Goal: Information Seeking & Learning: Learn about a topic

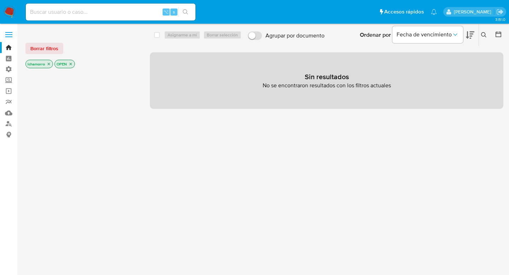
click at [106, 13] on input at bounding box center [111, 11] width 170 height 9
click at [48, 51] on span "Borrar filtros" at bounding box center [44, 48] width 28 height 10
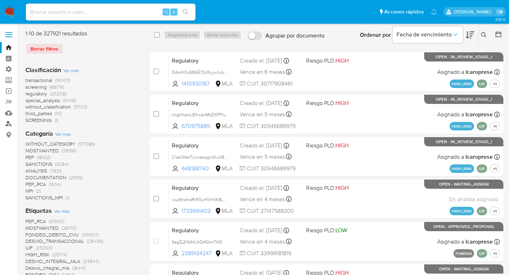
click at [10, 121] on link "Buscador de personas" at bounding box center [42, 123] width 84 height 11
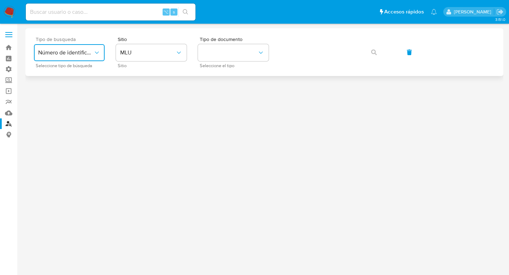
click at [85, 52] on span "Número de identificación" at bounding box center [65, 52] width 55 height 7
click at [90, 75] on span "Número de identificación" at bounding box center [67, 75] width 58 height 14
click at [162, 56] on button "site_id" at bounding box center [151, 52] width 71 height 17
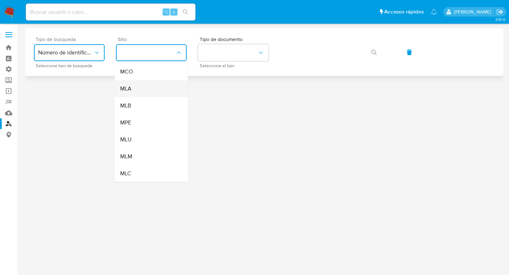
click at [156, 94] on div "MLA" at bounding box center [149, 88] width 58 height 17
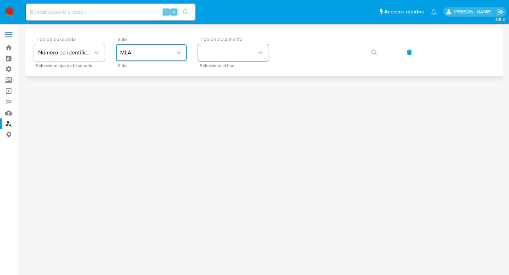
click at [252, 59] on button "identificationType" at bounding box center [233, 52] width 71 height 17
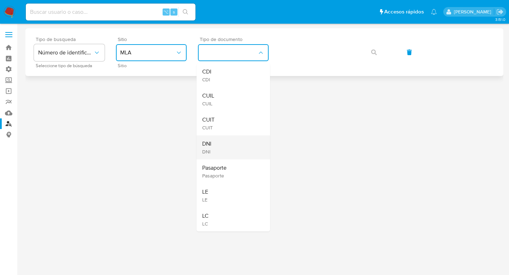
click at [229, 140] on div "DNI DNI" at bounding box center [231, 147] width 58 height 24
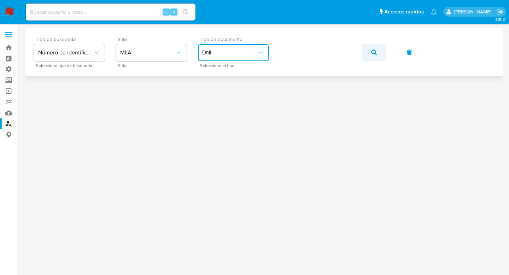
click at [369, 51] on button "button" at bounding box center [374, 52] width 24 height 17
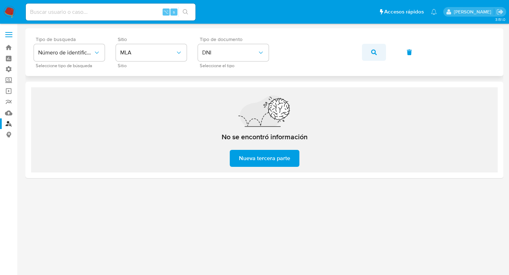
click at [372, 53] on icon "button" at bounding box center [374, 52] width 6 height 6
click at [145, 52] on span "MLA" at bounding box center [147, 52] width 55 height 7
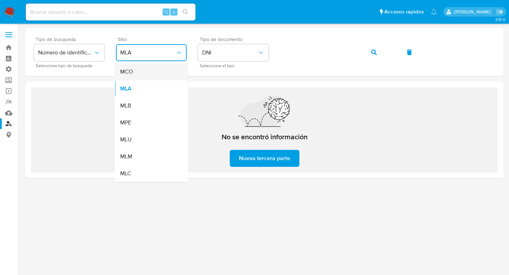
click at [142, 72] on div "MCO" at bounding box center [149, 71] width 58 height 17
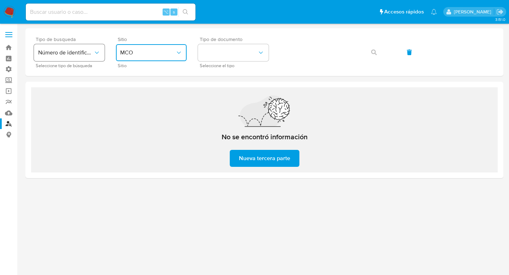
click at [103, 56] on button "Número de identificación" at bounding box center [69, 52] width 71 height 17
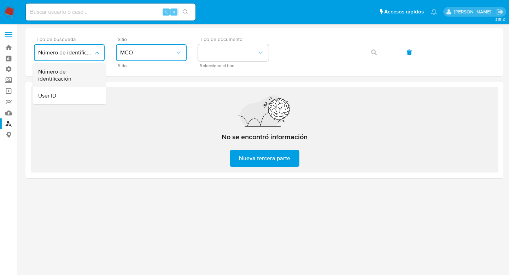
click at [86, 81] on span "Número de identificación" at bounding box center [67, 75] width 58 height 14
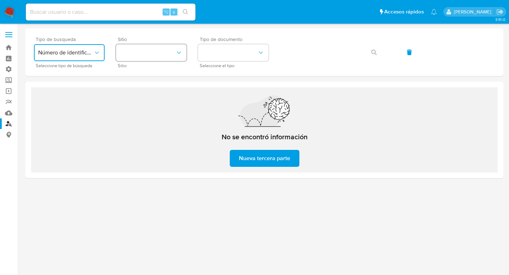
click at [172, 54] on button "site_id" at bounding box center [151, 52] width 71 height 17
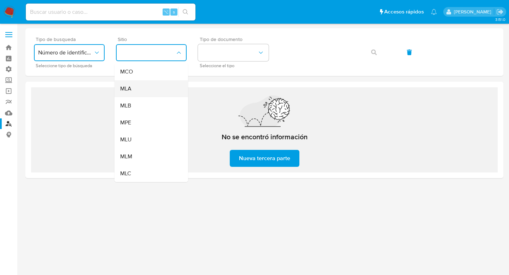
click at [154, 85] on div "MLA" at bounding box center [149, 88] width 58 height 17
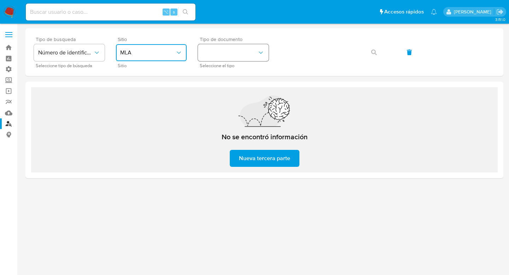
click at [245, 55] on button "identificationType" at bounding box center [233, 52] width 71 height 17
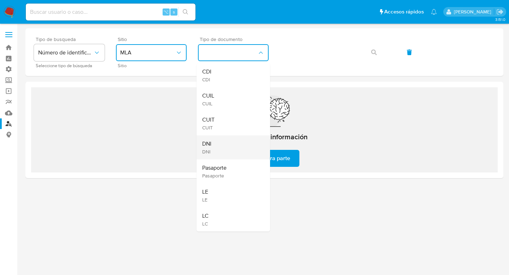
click at [234, 145] on div "DNI DNI" at bounding box center [231, 147] width 58 height 24
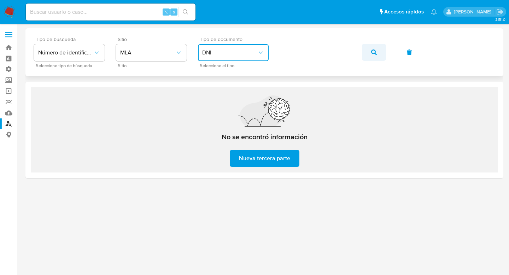
click at [377, 51] on button "button" at bounding box center [374, 52] width 24 height 17
click at [292, 217] on div at bounding box center [264, 149] width 478 height 242
click at [333, 75] on div "Tipo de busqueda Número de identificación Seleccione tipo de búsqueda Sitio MLA…" at bounding box center [264, 52] width 478 height 48
click at [315, 79] on div "Tipo de busqueda Número de identificación Seleccione tipo de búsqueda Sitio MLA…" at bounding box center [264, 103] width 478 height 150
click at [11, 46] on link "Bandeja" at bounding box center [42, 47] width 84 height 11
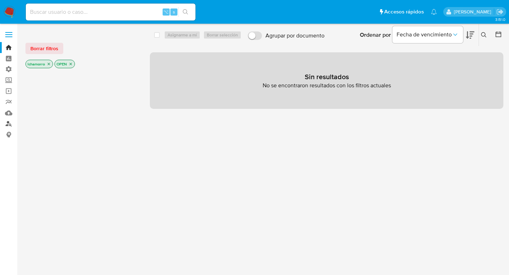
click at [9, 123] on link "Buscador de personas" at bounding box center [42, 123] width 84 height 11
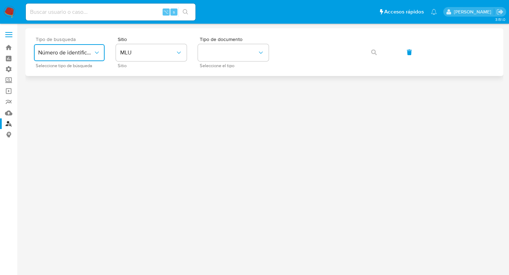
click at [89, 47] on button "Número de identificación" at bounding box center [69, 52] width 71 height 17
click at [81, 81] on span "Número de identificación" at bounding box center [67, 75] width 58 height 14
click at [153, 58] on button "site_id" at bounding box center [151, 52] width 71 height 17
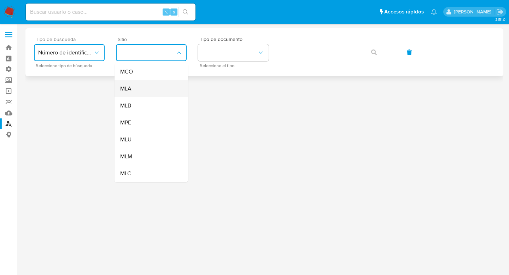
click at [159, 84] on div "MLA" at bounding box center [149, 88] width 58 height 17
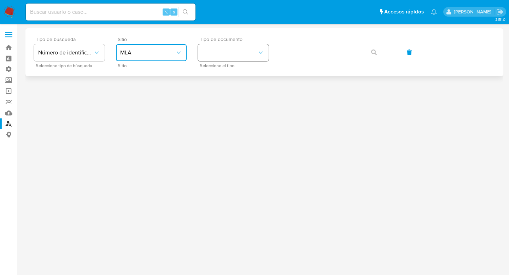
click at [242, 52] on button "identificationType" at bounding box center [233, 52] width 71 height 17
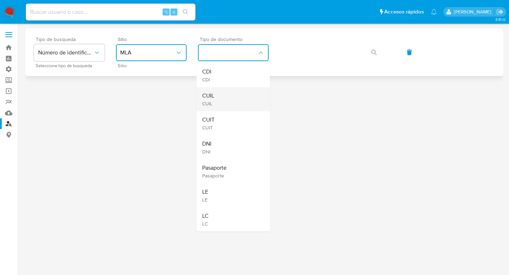
click at [235, 104] on div "CUIL CUIL" at bounding box center [231, 99] width 58 height 24
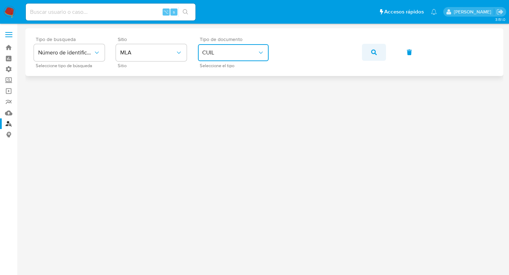
click at [375, 57] on span "button" at bounding box center [374, 53] width 6 height 16
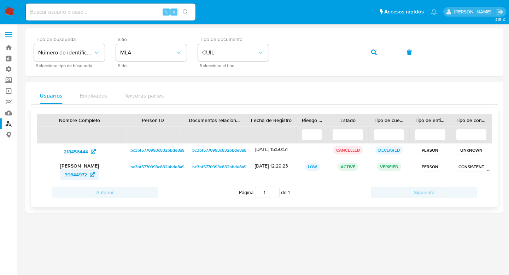
click at [82, 175] on span "39644972" at bounding box center [76, 174] width 22 height 11
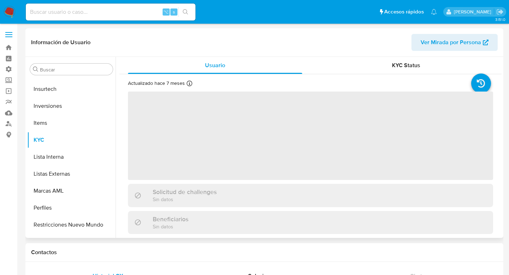
scroll to position [316, 0]
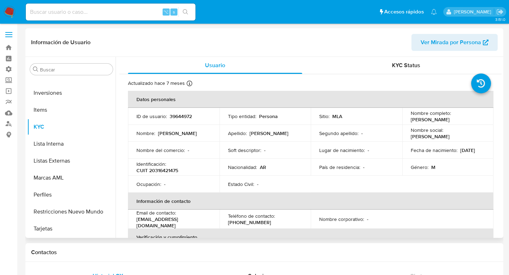
select select "10"
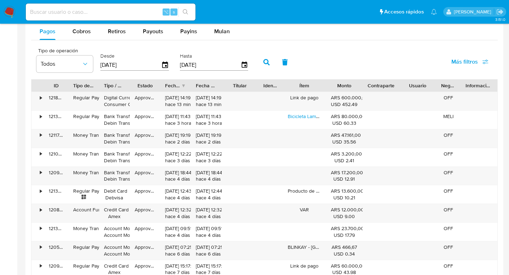
scroll to position [631, 0]
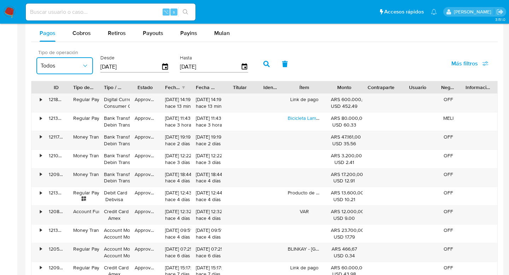
click at [86, 72] on button "Todos" at bounding box center [64, 65] width 57 height 17
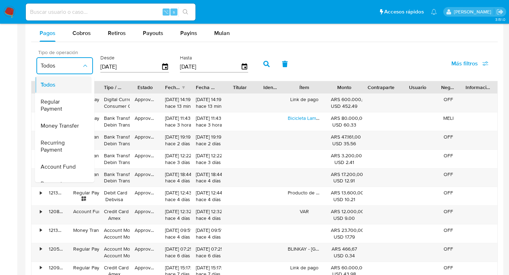
click at [79, 80] on div "Todos" at bounding box center [61, 84] width 41 height 17
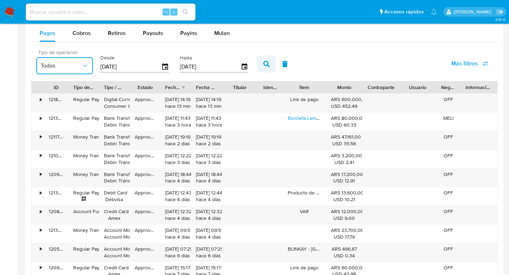
click at [266, 66] on icon "button" at bounding box center [266, 64] width 6 height 6
drag, startPoint x: 360, startPoint y: 89, endPoint x: 358, endPoint y: 96, distance: 7.3
click at [358, 96] on div "ID Tipo de operación Tipo / Método Estado Fecha de creación Fecha de aprobación…" at bounding box center [264, 180] width 466 height 199
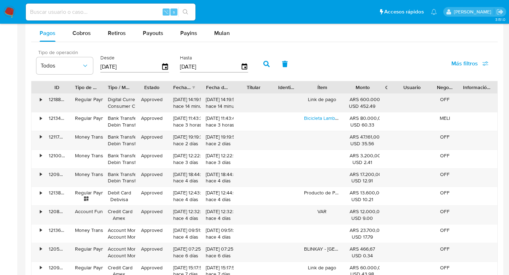
drag, startPoint x: 400, startPoint y: 88, endPoint x: 373, endPoint y: 108, distance: 33.5
click at [373, 108] on div "ID Tipo de operación Tipo / Método Estado Fecha de creación Fecha de aprobación…" at bounding box center [264, 180] width 466 height 199
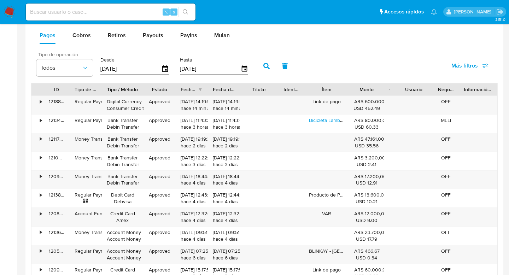
drag, startPoint x: 137, startPoint y: 87, endPoint x: 146, endPoint y: 90, distance: 8.6
click at [146, 90] on div at bounding box center [143, 89] width 13 height 12
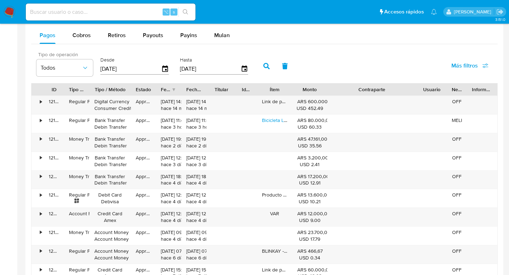
drag, startPoint x: 397, startPoint y: 90, endPoint x: 476, endPoint y: 90, distance: 78.8
click at [476, 90] on div "ID Tipo de operación Tipo / Método Estado Fecha de creación Fecha de aprobación…" at bounding box center [264, 89] width 466 height 12
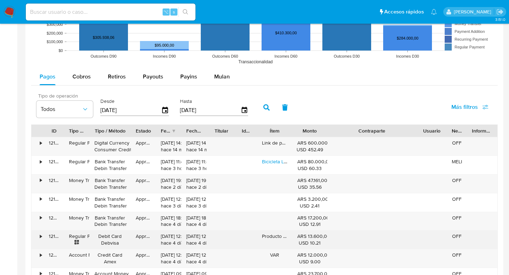
scroll to position [579, 0]
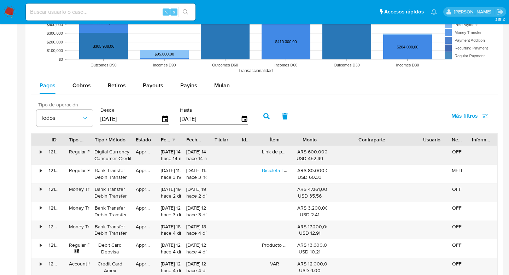
click at [39, 150] on div "•" at bounding box center [37, 155] width 12 height 18
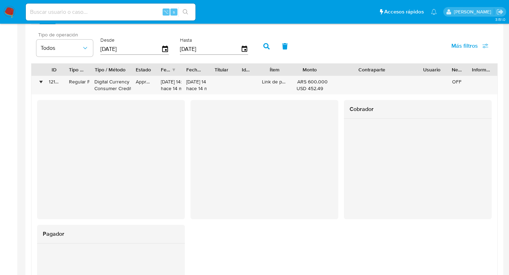
scroll to position [644, 0]
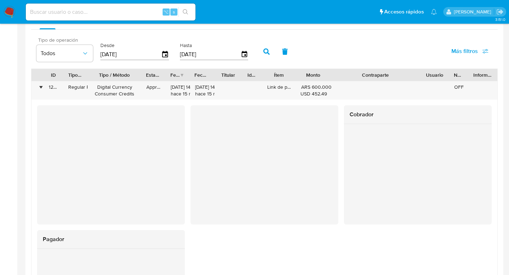
drag, startPoint x: 135, startPoint y: 77, endPoint x: 146, endPoint y: 78, distance: 10.6
click at [146, 78] on div "ID Tipo de operación Tipo / Método Estado Fecha de creación Fecha de aprobación…" at bounding box center [264, 75] width 466 height 12
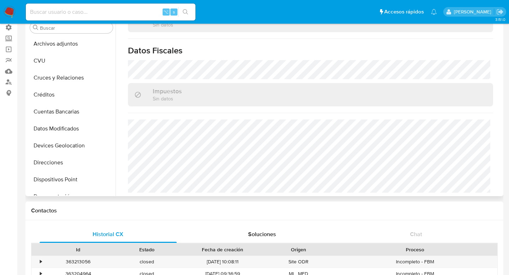
scroll to position [0, 0]
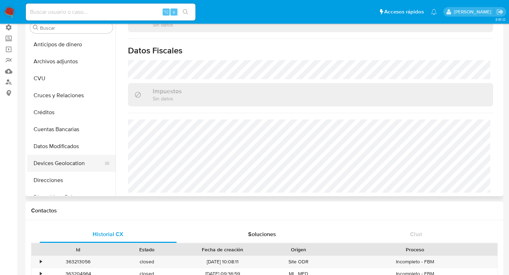
click at [61, 166] on button "Devices Geolocation" at bounding box center [68, 163] width 83 height 17
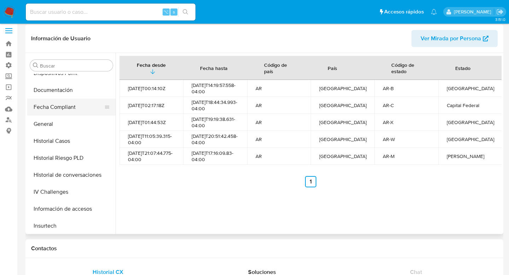
scroll to position [174, 0]
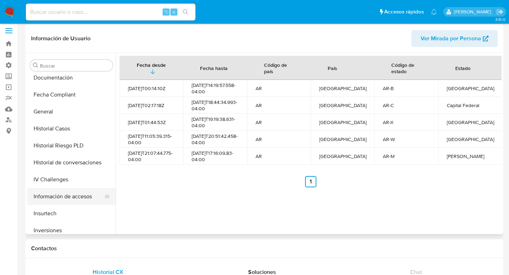
click at [60, 201] on button "Información de accesos" at bounding box center [68, 196] width 83 height 17
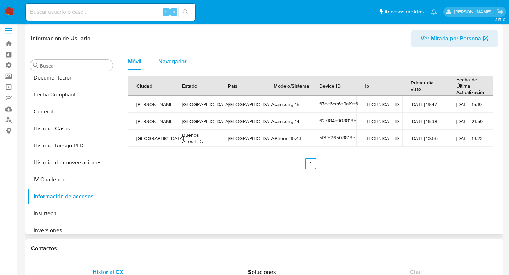
click at [169, 56] on div "Navegador" at bounding box center [172, 61] width 28 height 17
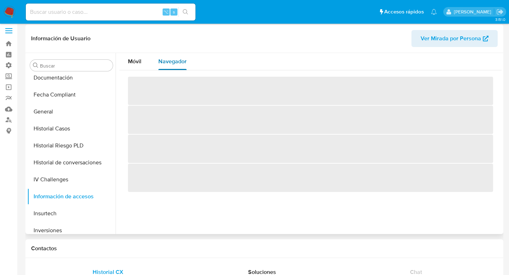
click at [169, 56] on div "Navegador" at bounding box center [172, 61] width 28 height 17
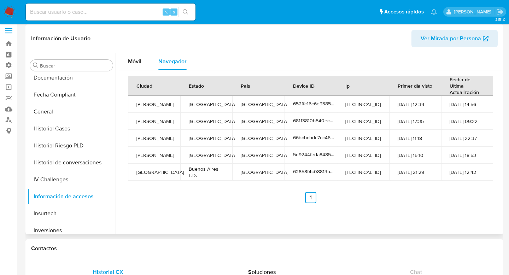
click at [137, 73] on div "Ciudad Estado País Device ID Ip Primer día visto Fecha de Última Actualización …" at bounding box center [310, 139] width 382 height 139
click at [137, 69] on div "Móvil" at bounding box center [134, 61] width 13 height 17
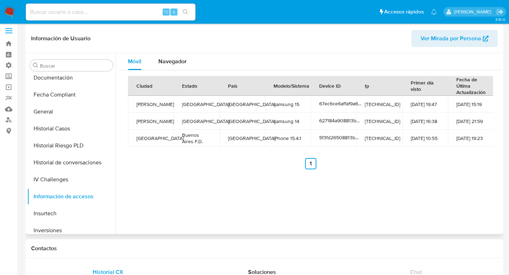
drag, startPoint x: 468, startPoint y: 108, endPoint x: 285, endPoint y: 98, distance: 183.3
click at [285, 98] on tr "Vicente López Buenos Aires Argentina samsung 15 67ec6ce6affaf9a69d60802e 181.2.…" at bounding box center [310, 104] width 365 height 17
click at [288, 105] on td "samsung 15" at bounding box center [288, 104] width 46 height 17
drag, startPoint x: 465, startPoint y: 107, endPoint x: 466, endPoint y: 79, distance: 28.6
click at [466, 79] on table "Ciudad Estado País Modelo/Sistema Device ID Ip Primer día visto Fecha de Última…" at bounding box center [310, 111] width 365 height 71
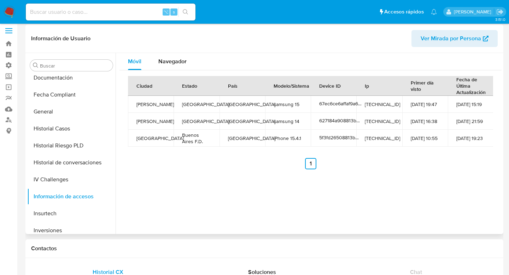
click at [466, 79] on th "Fecha de Última Actualización" at bounding box center [471, 86] width 46 height 20
click at [173, 65] on div "Navegador" at bounding box center [172, 61] width 28 height 17
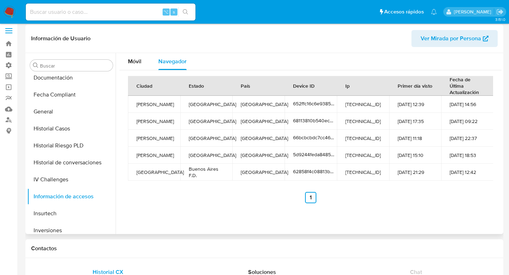
drag, startPoint x: 288, startPoint y: 106, endPoint x: 465, endPoint y: 111, distance: 177.1
click at [465, 111] on tr "Vicente López Buenos Aires Argentina 652ffc16c6e9385033a5ed73 181.2.77.218 18-1…" at bounding box center [310, 104] width 365 height 17
click at [391, 98] on td "18-10-2023 12:39" at bounding box center [415, 104] width 52 height 17
click at [304, 105] on span "652ffc16c6e9385033a5ed73" at bounding box center [324, 103] width 63 height 7
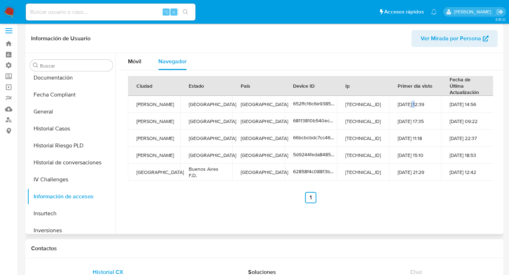
click at [409, 101] on td "18-10-2023 12:39" at bounding box center [415, 104] width 52 height 17
click at [134, 64] on span "Móvil" at bounding box center [134, 61] width 13 height 8
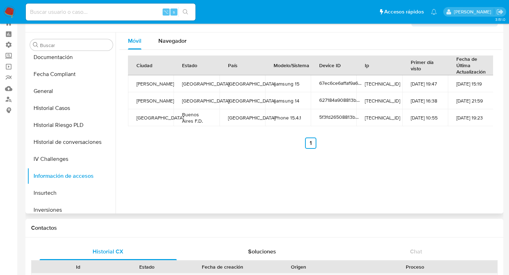
scroll to position [24, 0]
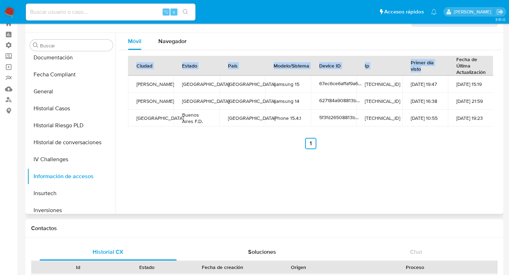
drag, startPoint x: 420, startPoint y: 69, endPoint x: 405, endPoint y: 53, distance: 22.0
click at [405, 53] on div "Ciudad Estado País Modelo/Sistema Device ID Ip Primer día visto Fecha de Última…" at bounding box center [310, 102] width 382 height 105
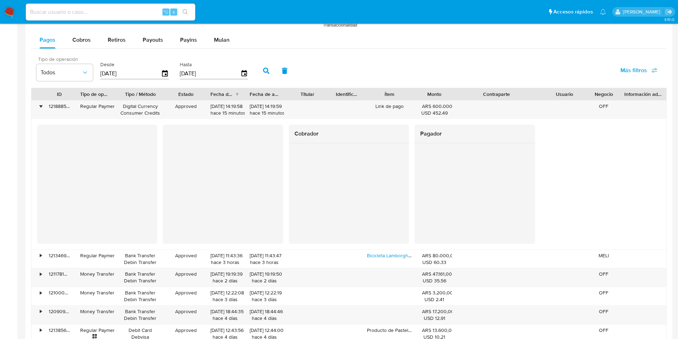
scroll to position [316, 0]
click at [40, 105] on div "•" at bounding box center [41, 106] width 2 height 7
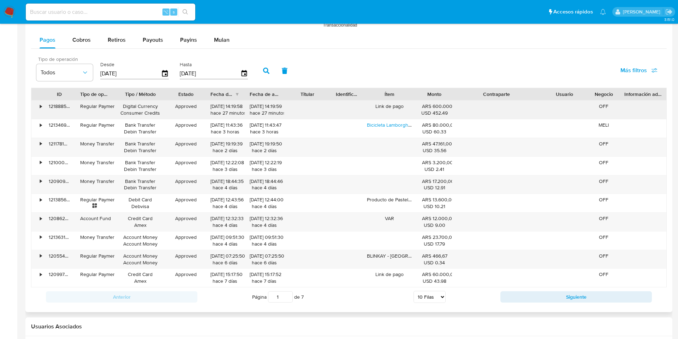
click at [42, 107] on div "•" at bounding box center [41, 106] width 2 height 7
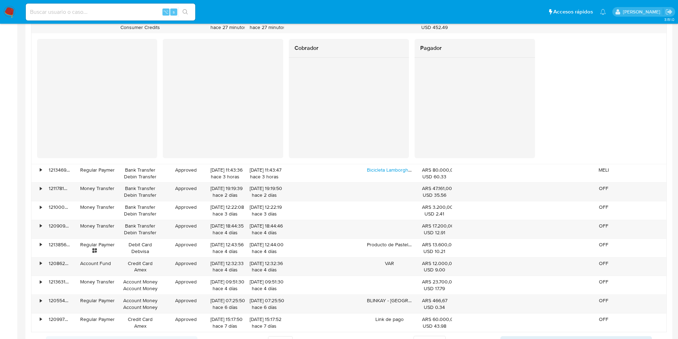
scroll to position [711, 0]
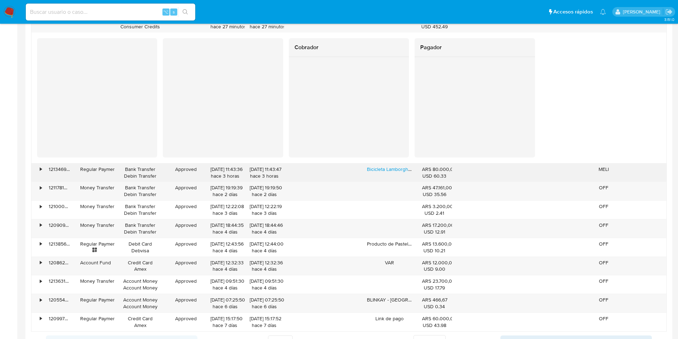
click at [41, 171] on div "•" at bounding box center [41, 169] width 2 height 7
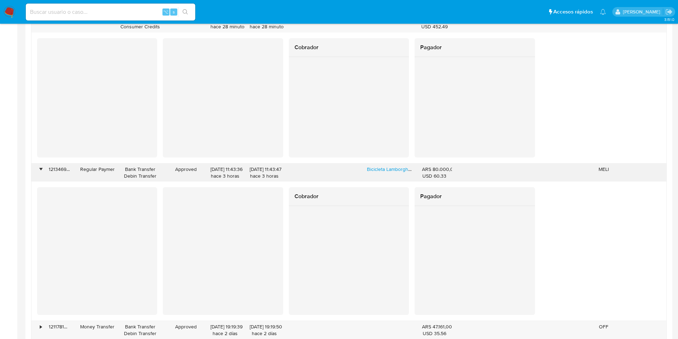
click at [40, 167] on div "•" at bounding box center [41, 169] width 2 height 7
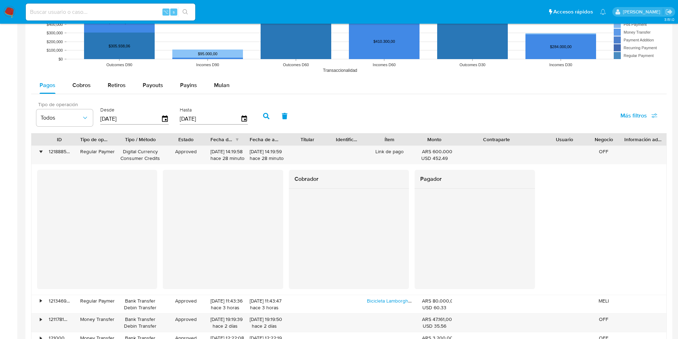
scroll to position [550, 0]
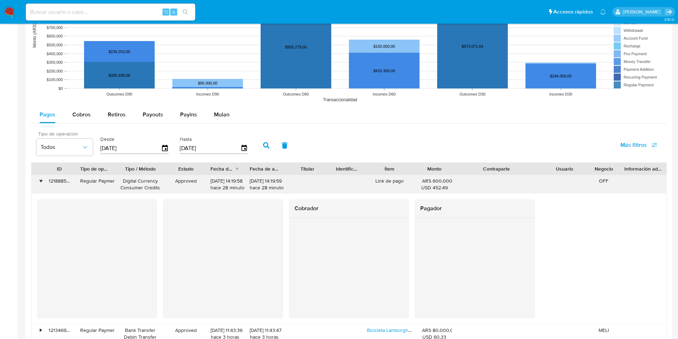
click at [39, 178] on div "•" at bounding box center [37, 184] width 12 height 18
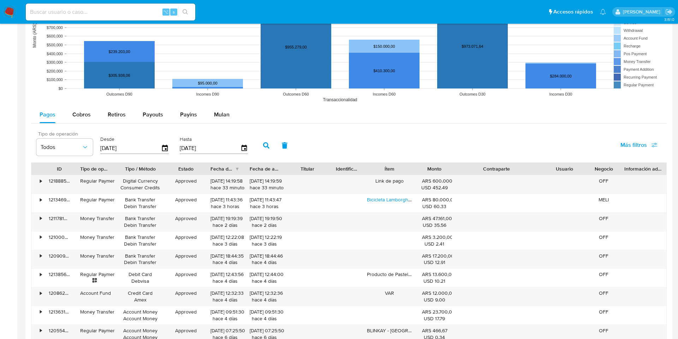
click at [264, 142] on icon "button" at bounding box center [266, 145] width 6 height 6
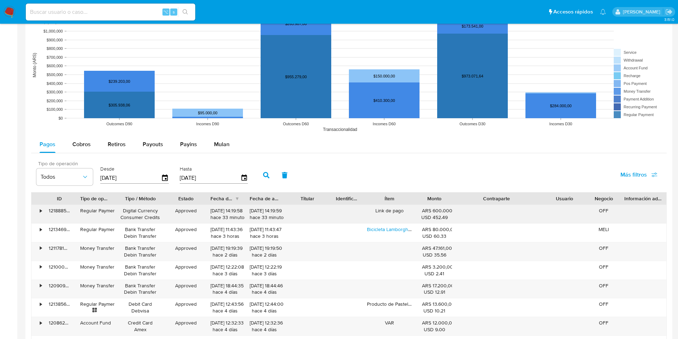
scroll to position [523, 0]
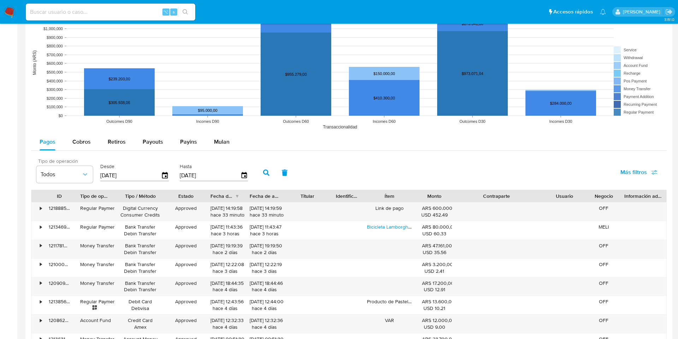
click at [351, 136] on div "Pagos Cobros Retiros Payouts Payins Mulan" at bounding box center [349, 141] width 636 height 17
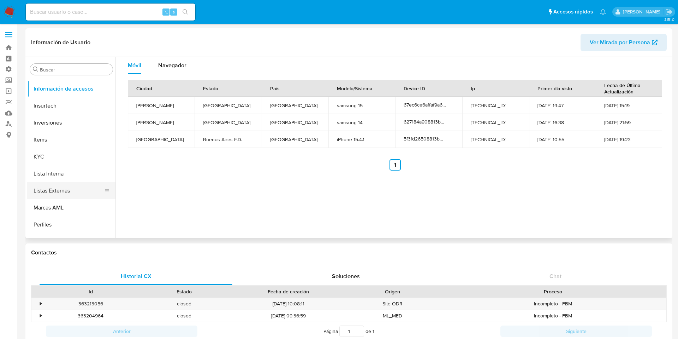
scroll to position [287, 0]
click at [169, 62] on span "Navegador" at bounding box center [172, 65] width 28 height 8
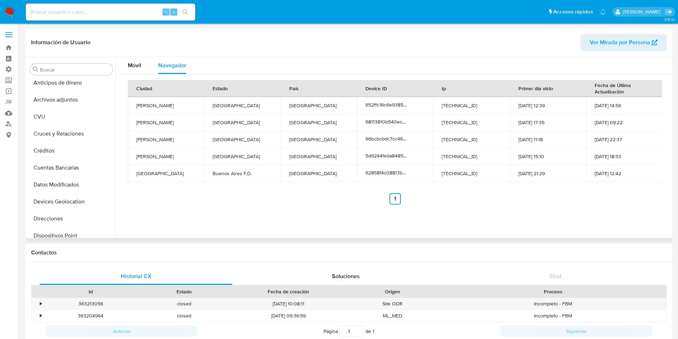
scroll to position [0, 0]
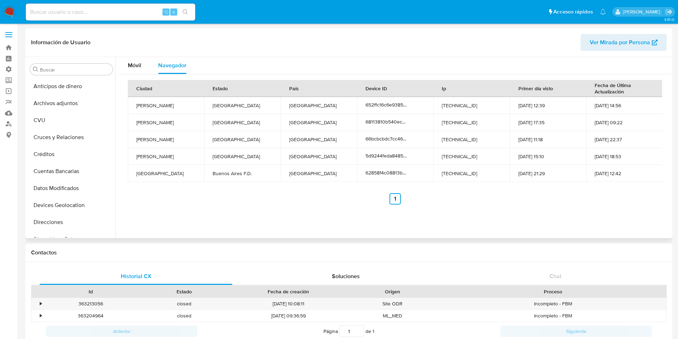
click at [229, 50] on header "Información de Usuario Ver Mirada por Persona" at bounding box center [349, 42] width 636 height 17
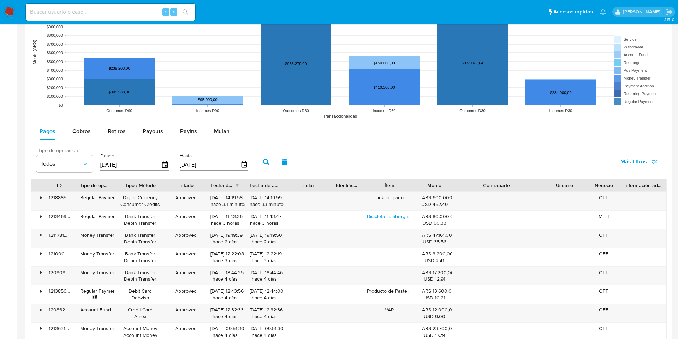
scroll to position [534, 0]
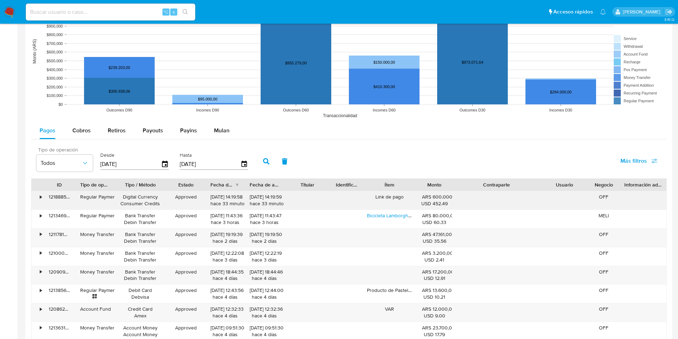
click at [42, 199] on div "•" at bounding box center [37, 200] width 12 height 18
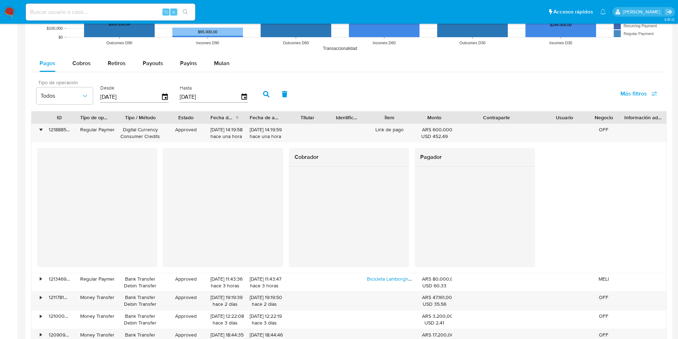
scroll to position [602, 0]
click at [266, 91] on icon "button" at bounding box center [266, 93] width 6 height 6
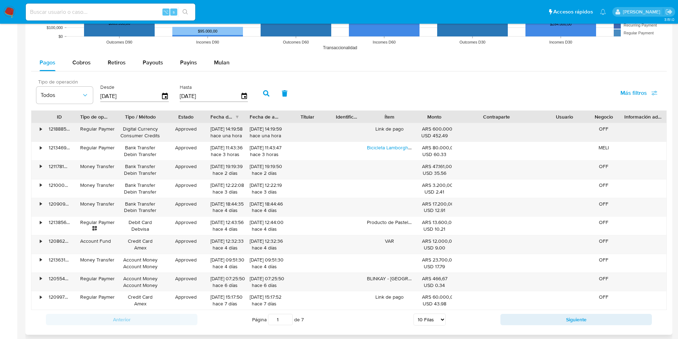
click at [42, 131] on div "•" at bounding box center [37, 132] width 12 height 18
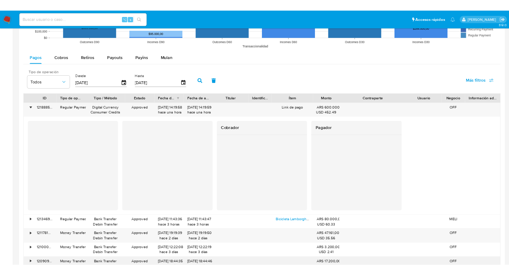
scroll to position [613, 0]
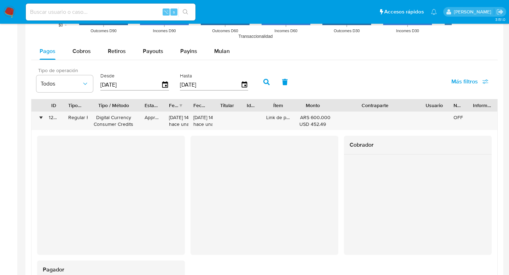
click at [341, 72] on div "Tipo de operación Todos Desde 14/05/2025 Hasta 11/08/2025 Más filtros" at bounding box center [264, 81] width 466 height 35
click at [40, 119] on div "•" at bounding box center [41, 117] width 2 height 7
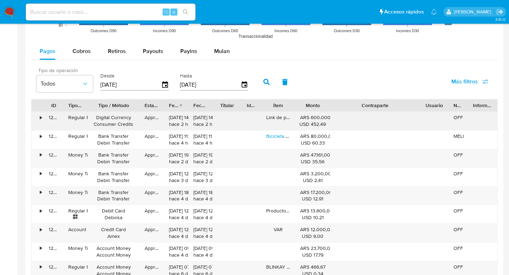
click at [40, 119] on div "•" at bounding box center [41, 117] width 2 height 7
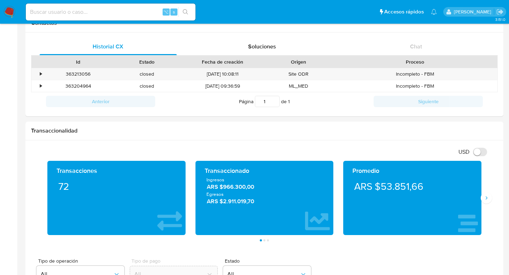
scroll to position [229, 0]
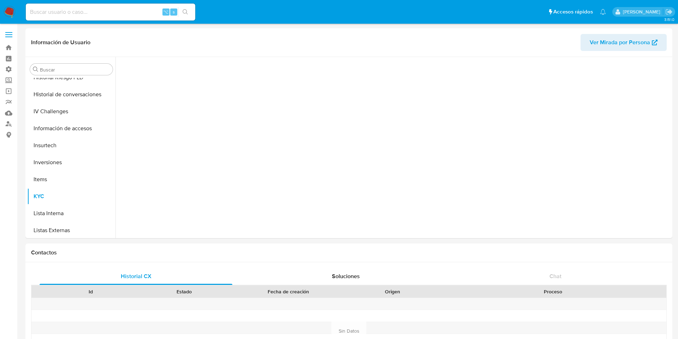
scroll to position [333, 0]
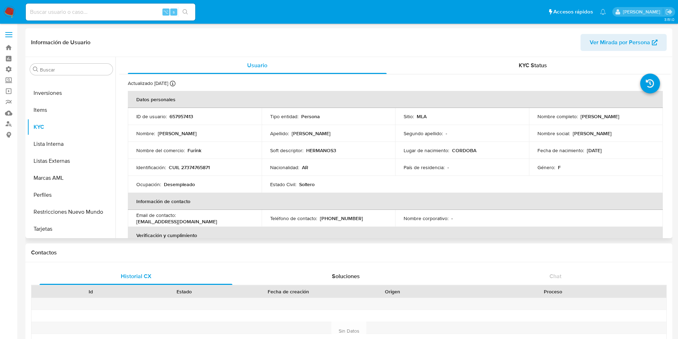
select select "10"
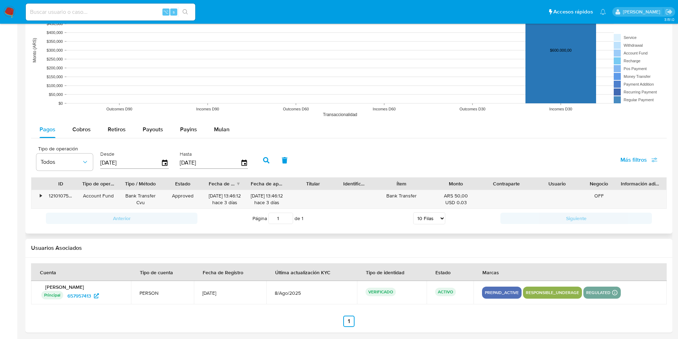
scroll to position [570, 0]
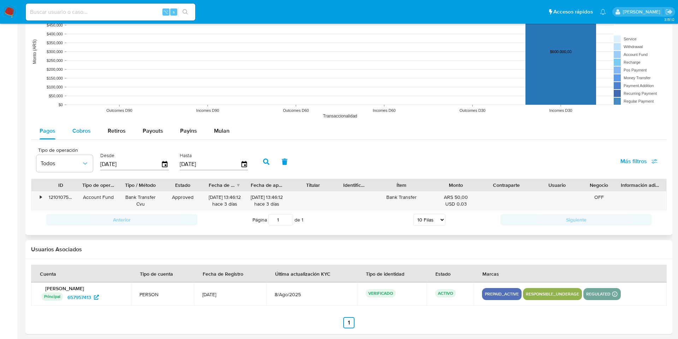
click at [85, 125] on div "Cobros" at bounding box center [81, 130] width 18 height 17
select select "10"
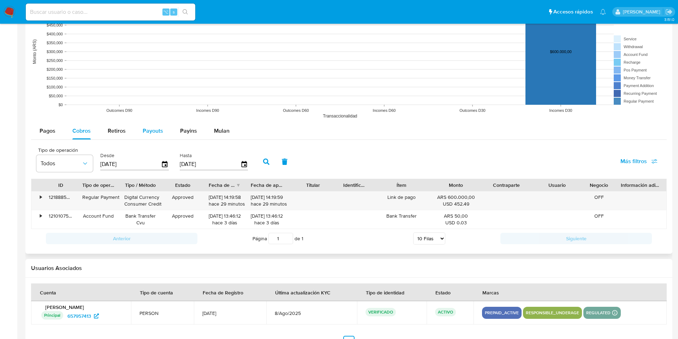
click at [154, 129] on span "Payouts" at bounding box center [153, 131] width 20 height 8
select select "10"
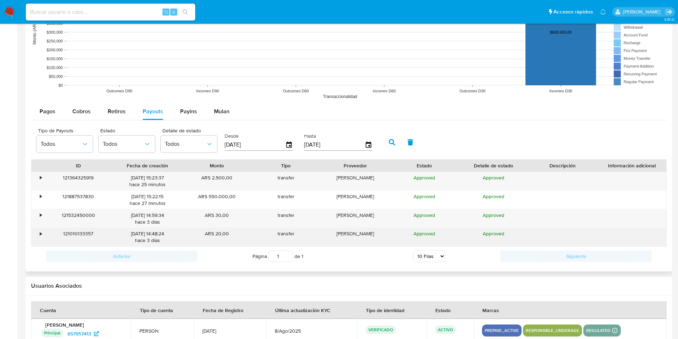
scroll to position [590, 0]
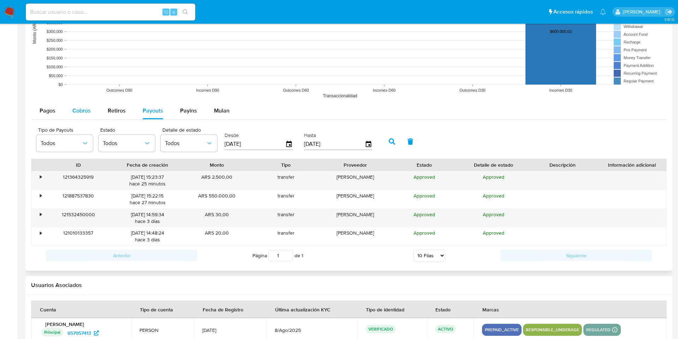
click at [77, 110] on span "Cobros" at bounding box center [81, 110] width 18 height 8
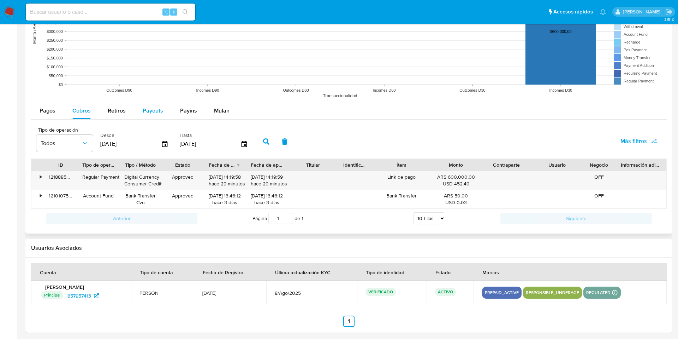
click at [157, 113] on span "Payouts" at bounding box center [153, 110] width 20 height 8
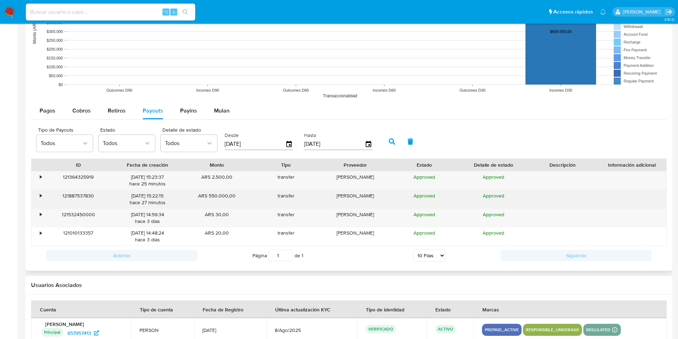
click at [39, 193] on div "•" at bounding box center [37, 199] width 12 height 18
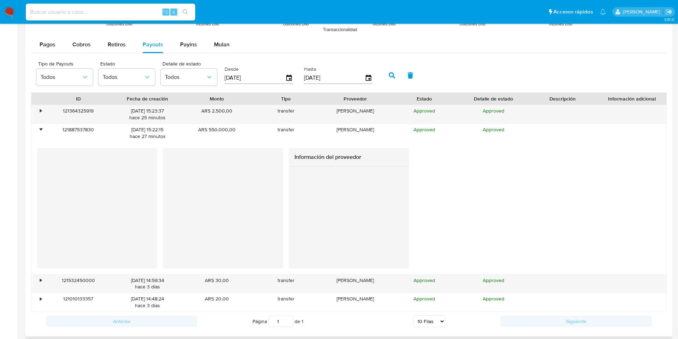
scroll to position [654, 0]
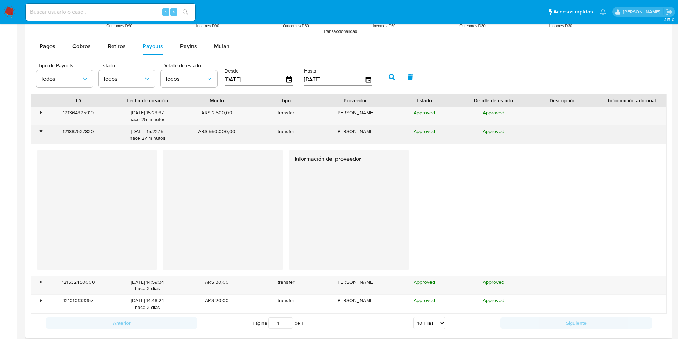
click at [40, 131] on div "•" at bounding box center [41, 131] width 2 height 7
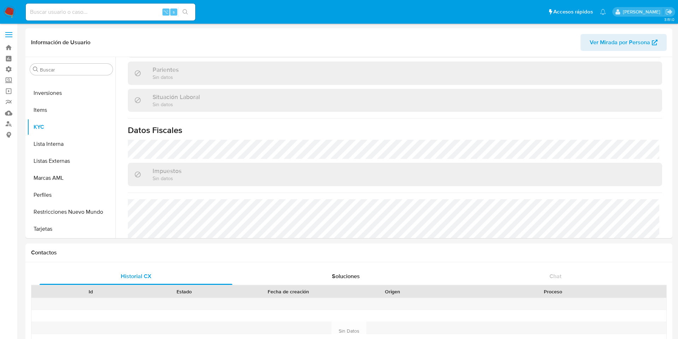
scroll to position [342, 0]
click at [57, 124] on button "KYC" at bounding box center [68, 126] width 83 height 17
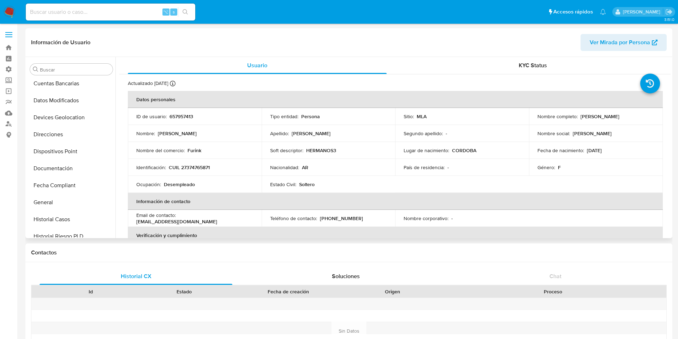
scroll to position [106, 0]
click at [60, 164] on button "Documentación" at bounding box center [68, 167] width 83 height 17
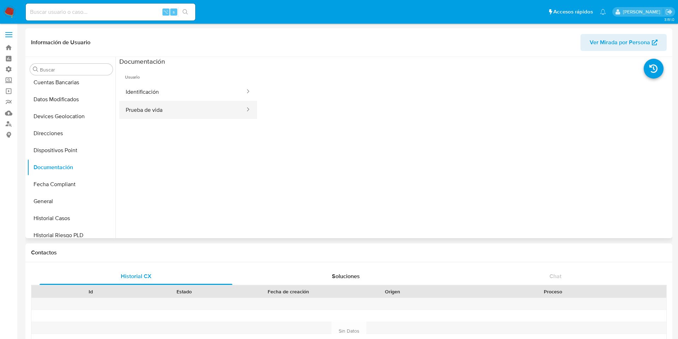
click at [187, 107] on button "Prueba de vida" at bounding box center [182, 110] width 127 height 18
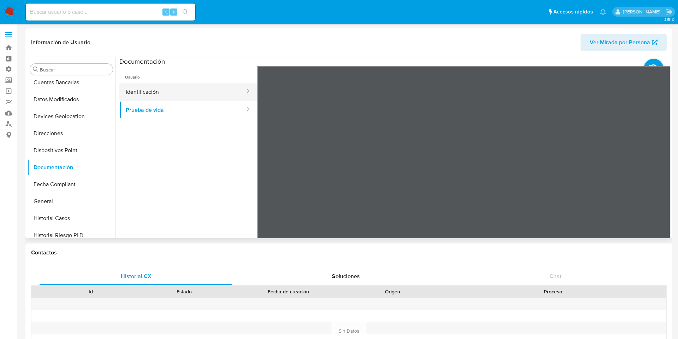
click at [200, 94] on button "Identificación" at bounding box center [182, 92] width 127 height 18
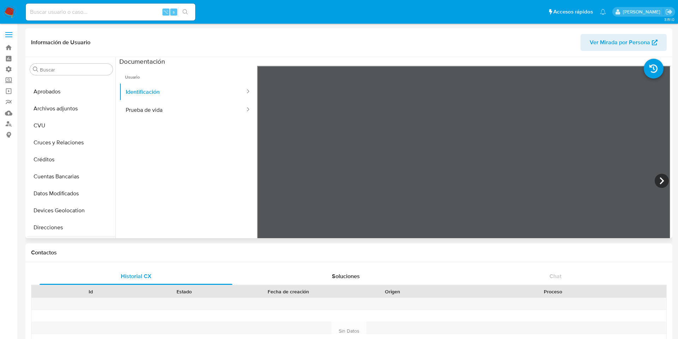
scroll to position [0, 0]
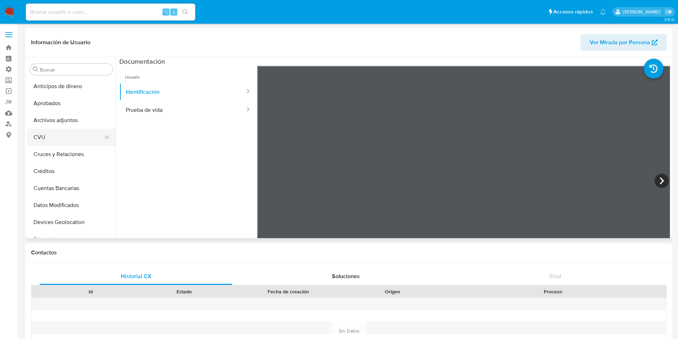
click at [57, 135] on button "CVU" at bounding box center [68, 137] width 83 height 17
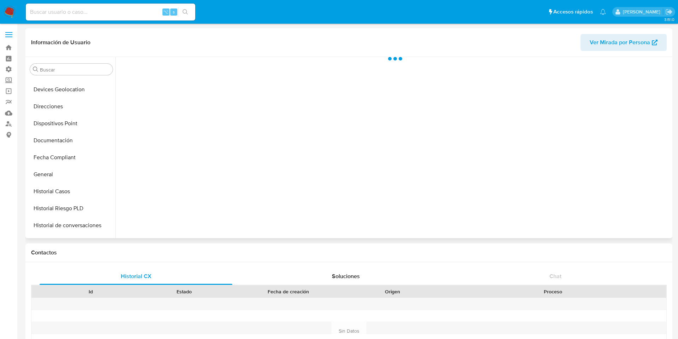
scroll to position [139, 0]
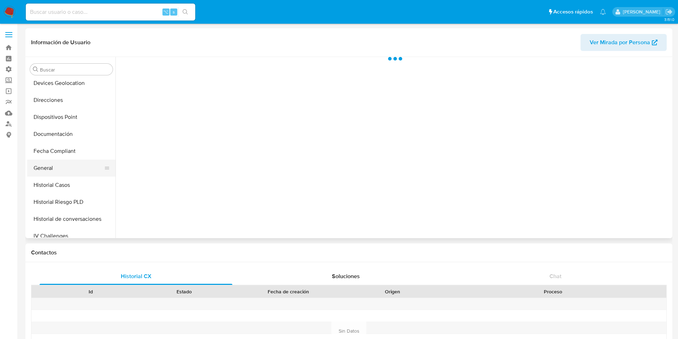
click at [49, 164] on button "General" at bounding box center [68, 167] width 83 height 17
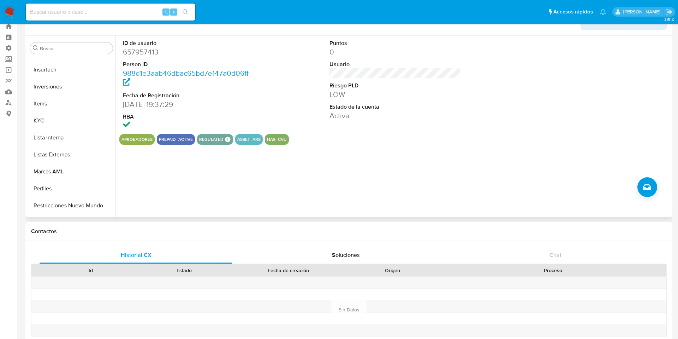
scroll to position [19, 0]
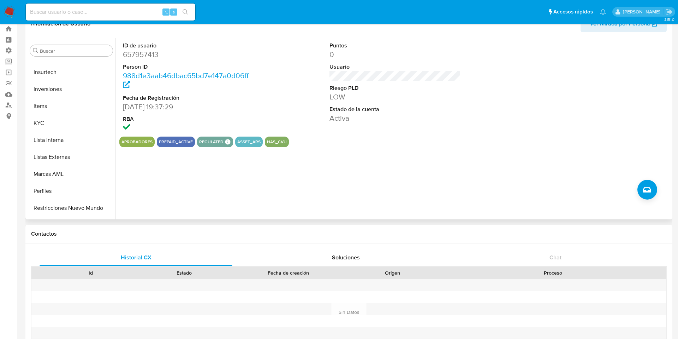
click at [137, 140] on button "Aprobadores" at bounding box center [137, 141] width 31 height 3
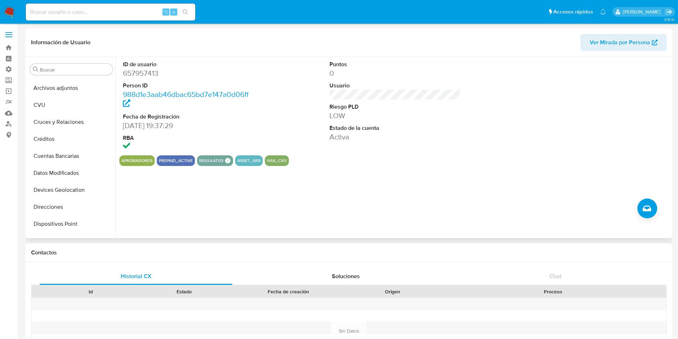
scroll to position [0, 0]
click at [66, 108] on button "Aprobados" at bounding box center [68, 103] width 83 height 17
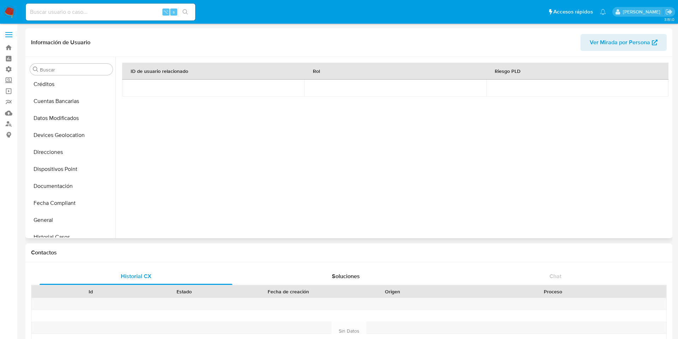
scroll to position [94, 0]
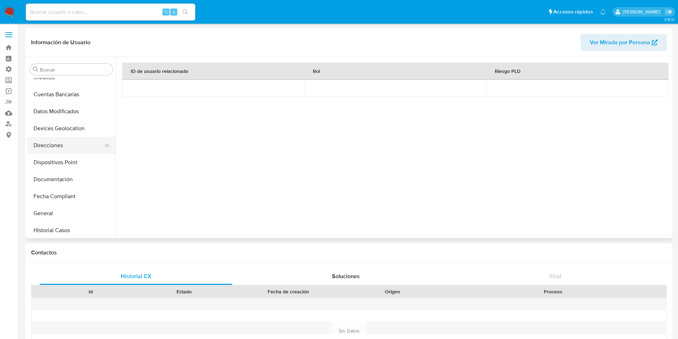
click at [58, 142] on button "Direcciones" at bounding box center [68, 145] width 83 height 17
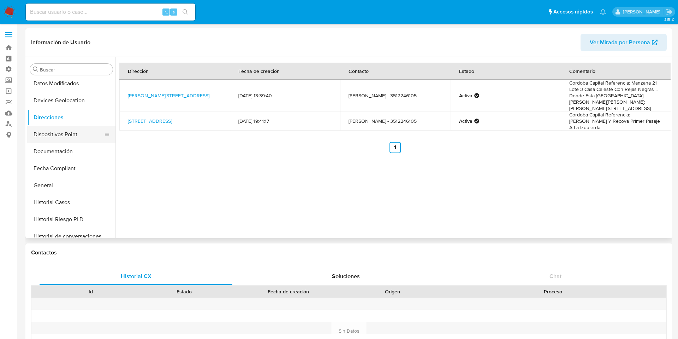
scroll to position [131, 0]
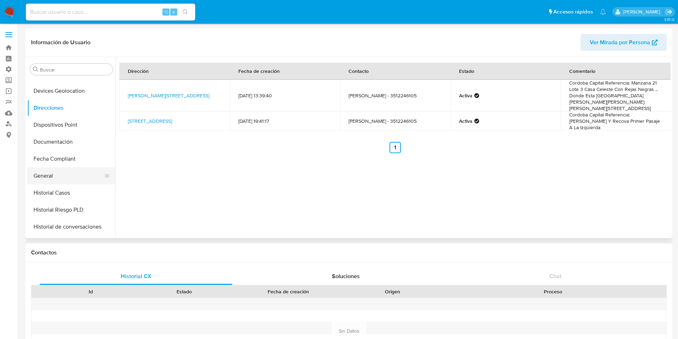
click at [59, 167] on button "General" at bounding box center [68, 175] width 83 height 17
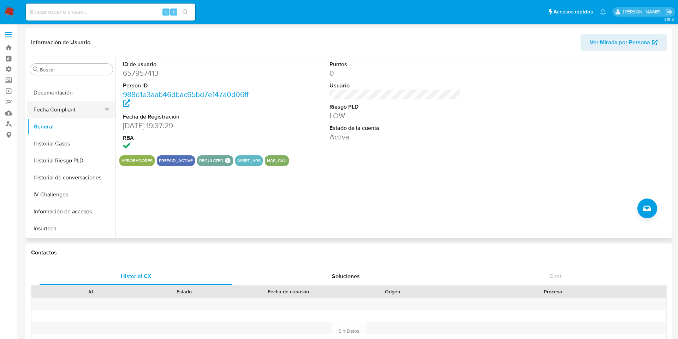
scroll to position [181, 0]
click at [71, 140] on button "Historial Casos" at bounding box center [68, 142] width 83 height 17
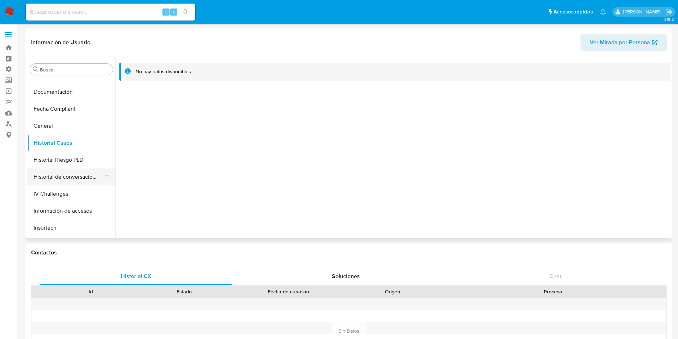
click at [72, 171] on button "Historial de conversaciones" at bounding box center [68, 176] width 83 height 17
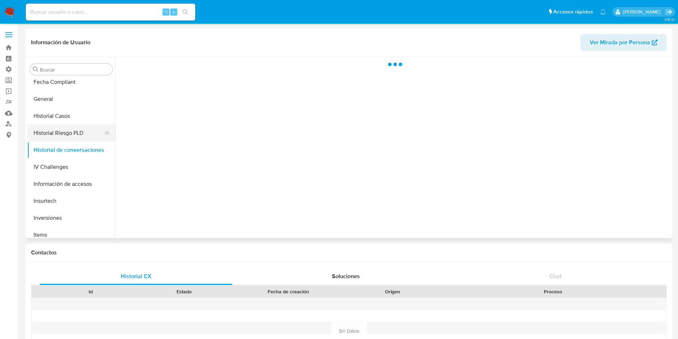
scroll to position [210, 0]
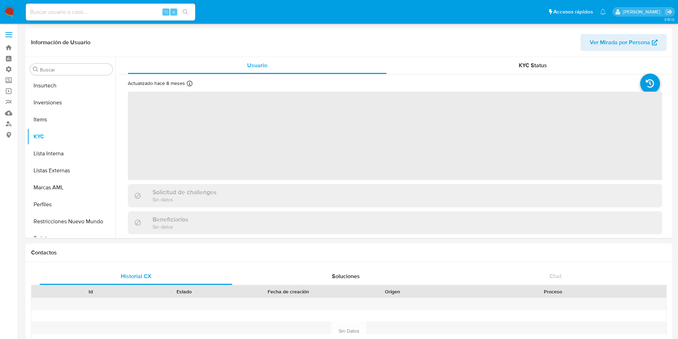
scroll to position [333, 0]
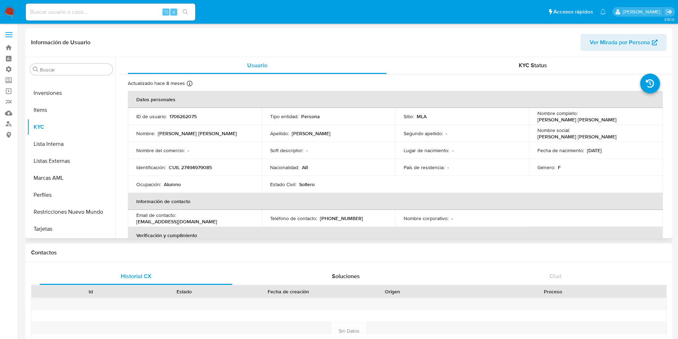
select select "10"
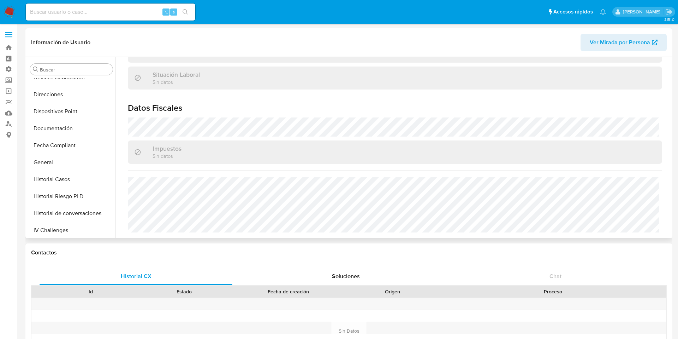
scroll to position [110, 0]
